Goal: Information Seeking & Learning: Learn about a topic

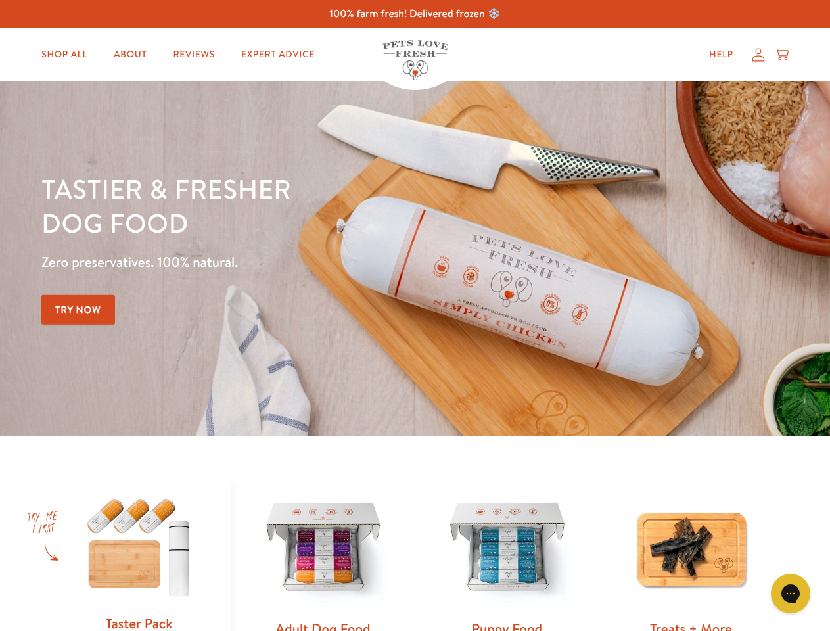
click at [415, 316] on div "Tastier & fresher dog food Zero preservatives. 100% natural. Try Now" at bounding box center [290, 259] width 498 height 174
click at [791, 594] on icon "Gorgias live chat" at bounding box center [790, 593] width 12 height 12
